Goal: Find specific fact: Find contact information

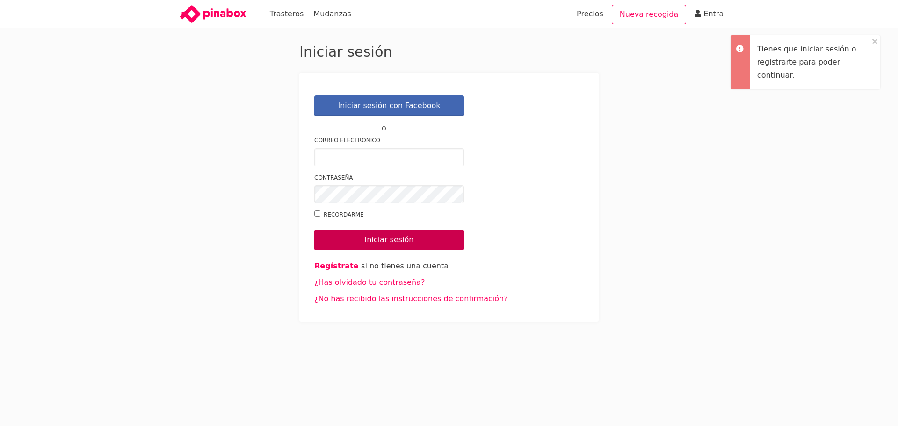
type input "hola@box2boxstorage.com"
click at [404, 234] on input "Iniciar sesión" at bounding box center [389, 240] width 150 height 21
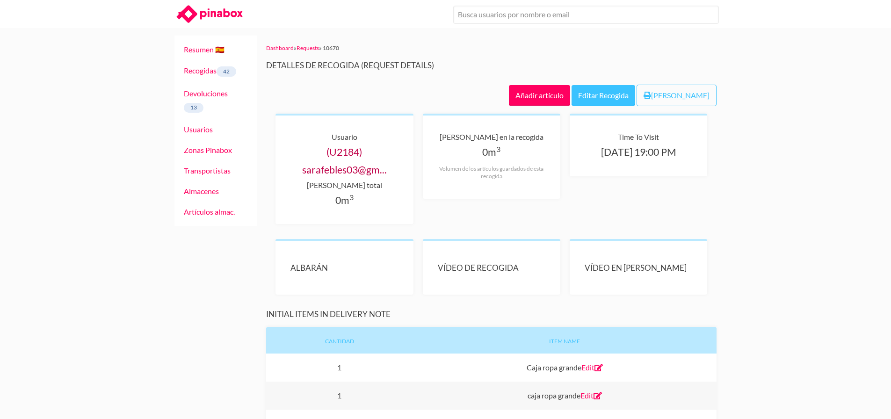
click at [371, 174] on link "(U2184) sarafebles03@gm..." at bounding box center [344, 160] width 85 height 29
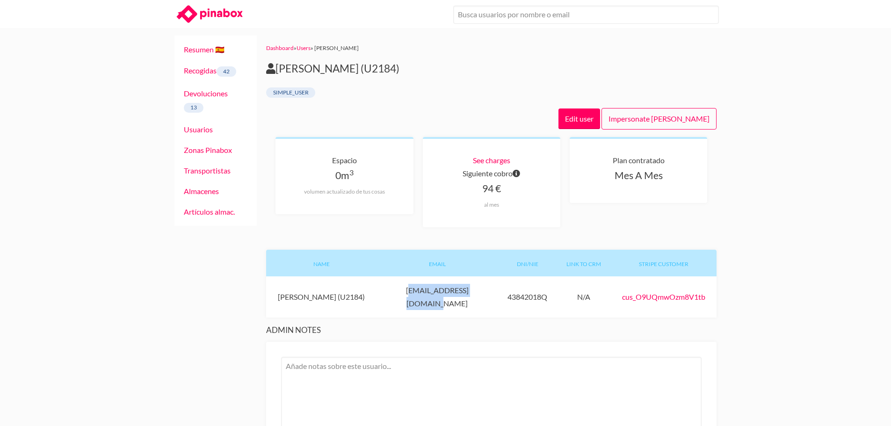
drag, startPoint x: 485, startPoint y: 292, endPoint x: 400, endPoint y: 291, distance: 85.6
click at [400, 291] on div "Email [EMAIL_ADDRESS][DOMAIN_NAME]" at bounding box center [436, 296] width 121 height 41
copy div "[EMAIL_ADDRESS][DOMAIN_NAME]"
